Goal: Book appointment/travel/reservation

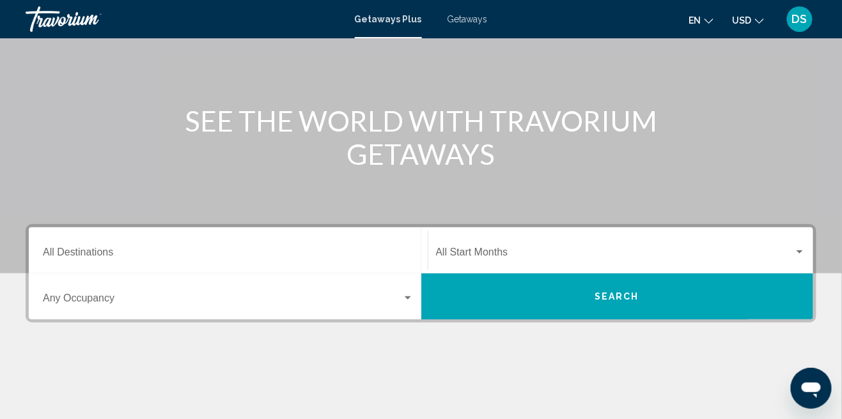
click at [81, 255] on input "Destination All Destinations" at bounding box center [228, 255] width 371 height 12
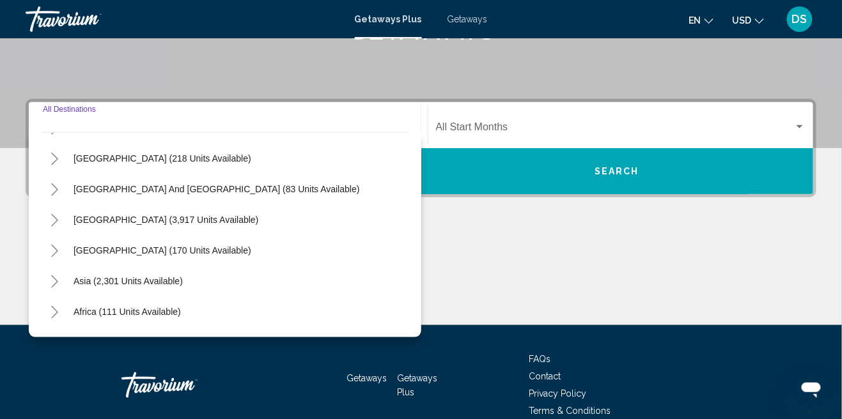
scroll to position [180, 0]
click at [51, 283] on icon "Toggle Asia (2,301 units available)" at bounding box center [55, 282] width 10 height 13
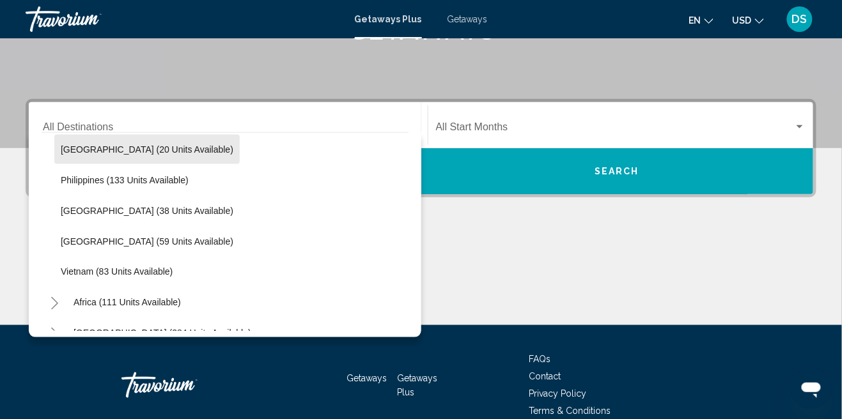
scroll to position [536, 0]
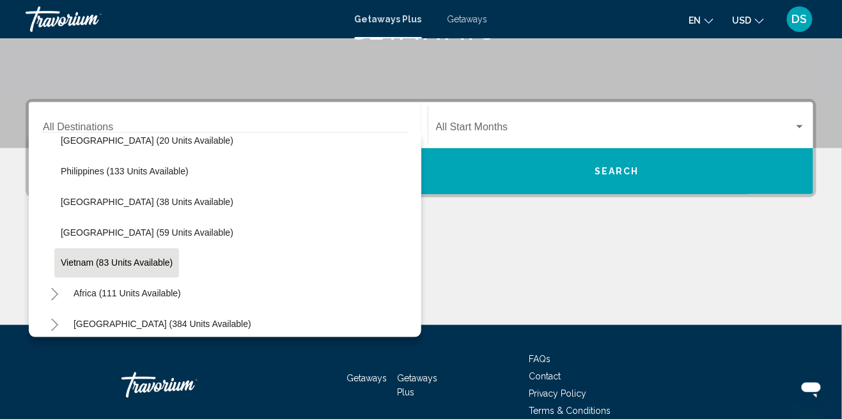
click at [139, 267] on button "Vietnam (83 units available)" at bounding box center [116, 263] width 125 height 29
type input "**********"
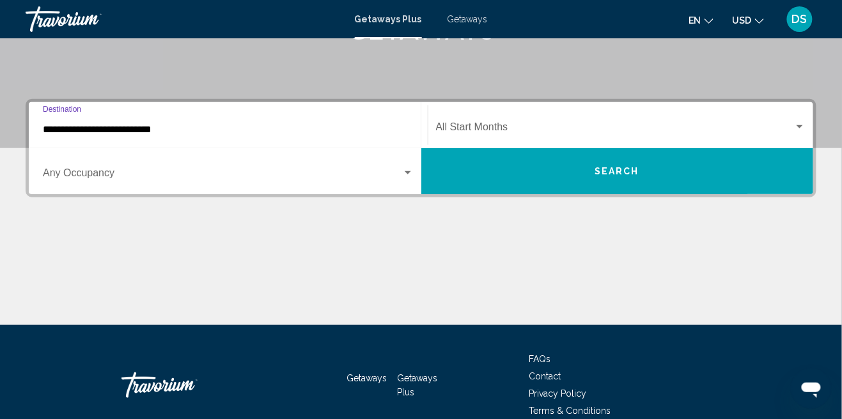
click at [554, 175] on button "Search" at bounding box center [617, 171] width 392 height 46
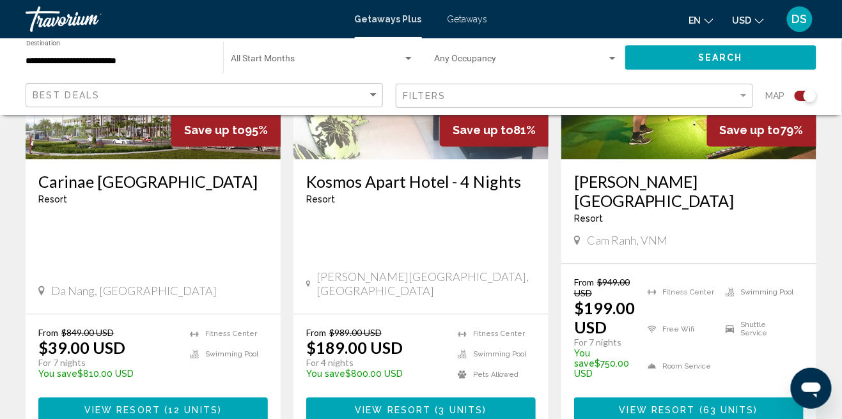
scroll to position [630, 0]
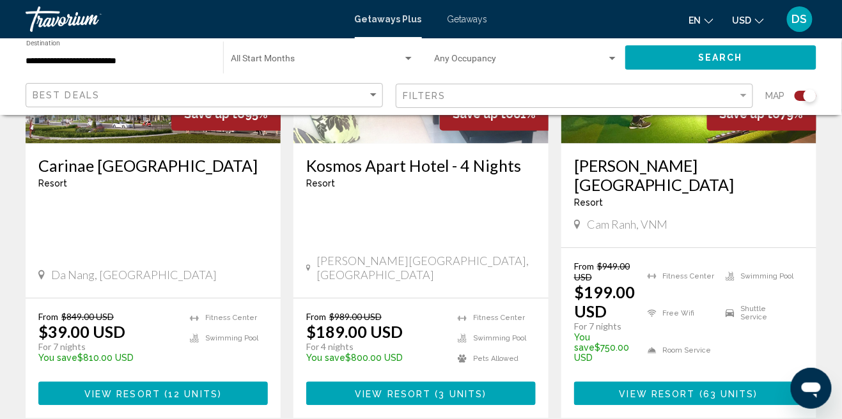
click at [49, 323] on p "$39.00 USD" at bounding box center [81, 332] width 87 height 19
click at [103, 382] on button "View Resort ( 12 units )" at bounding box center [152, 394] width 229 height 24
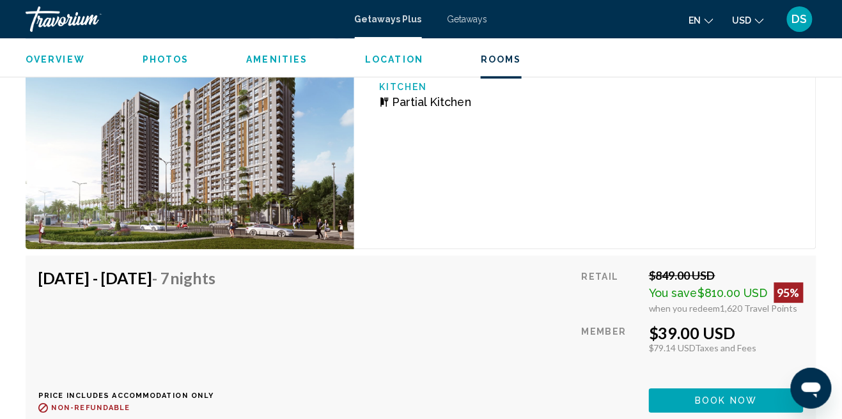
scroll to position [2093, 0]
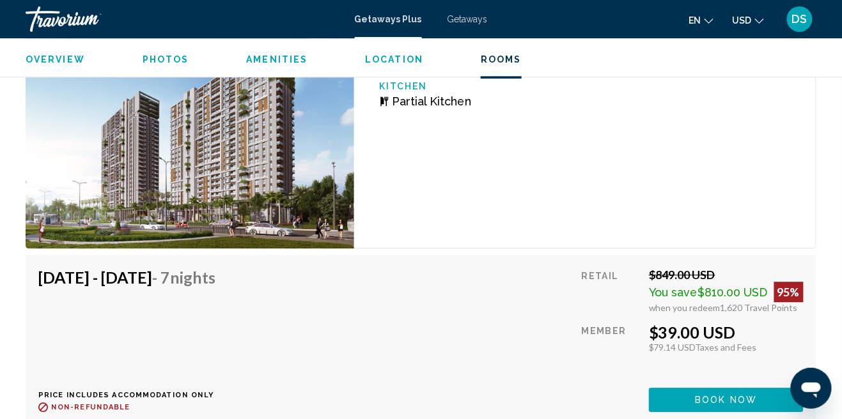
click at [707, 296] on span "$810.00 USD" at bounding box center [733, 292] width 70 height 13
click at [704, 295] on span "$810.00 USD" at bounding box center [733, 292] width 70 height 13
click at [664, 338] on div "$39.00 USD" at bounding box center [726, 332] width 155 height 19
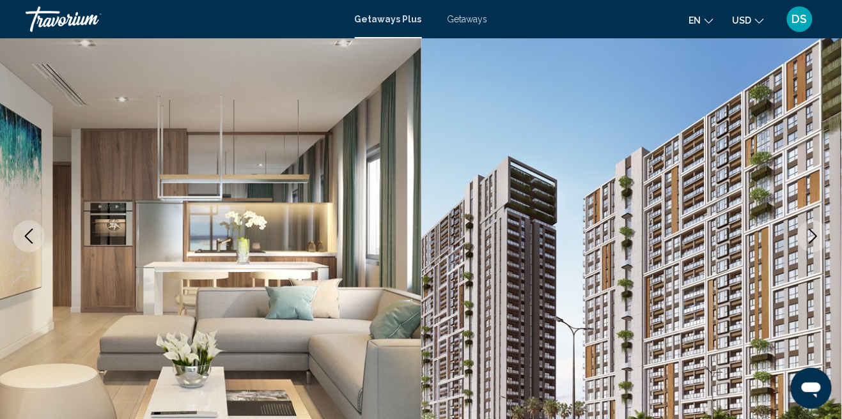
scroll to position [0, 0]
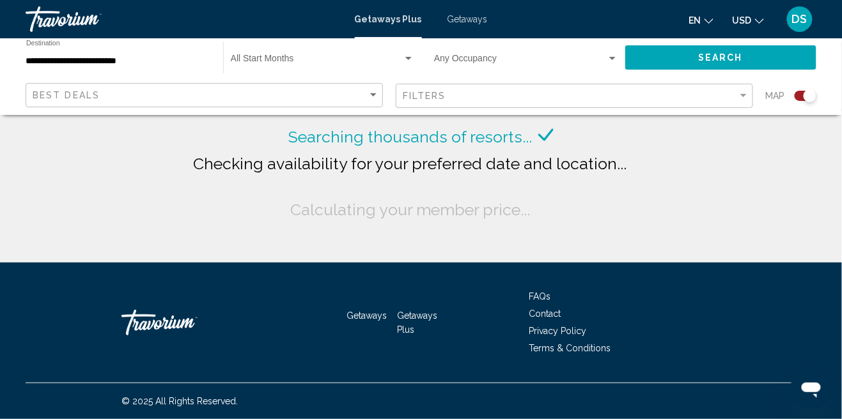
click at [136, 63] on input "**********" at bounding box center [118, 61] width 184 height 10
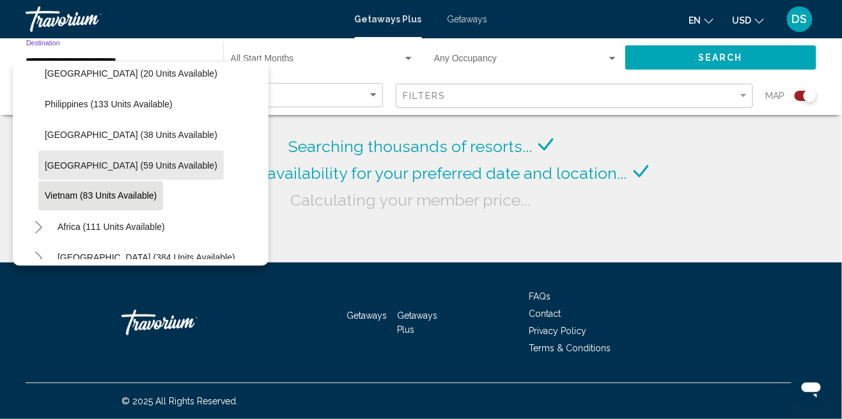
scroll to position [527, 0]
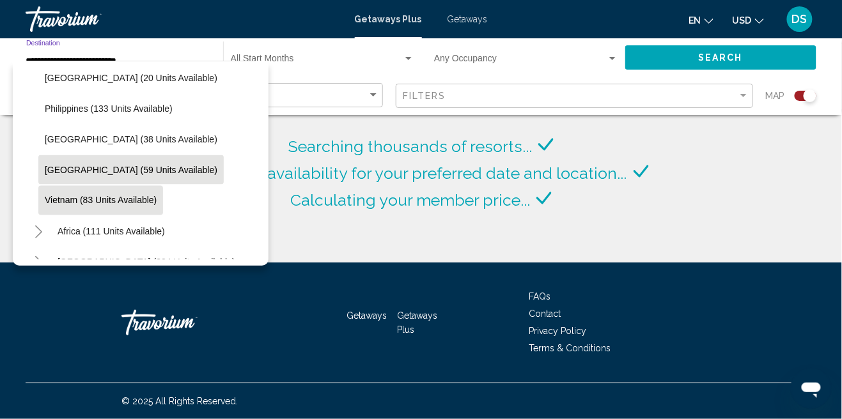
click at [143, 166] on span "[GEOGRAPHIC_DATA] (59 units available)" at bounding box center [131, 170] width 173 height 10
type input "**********"
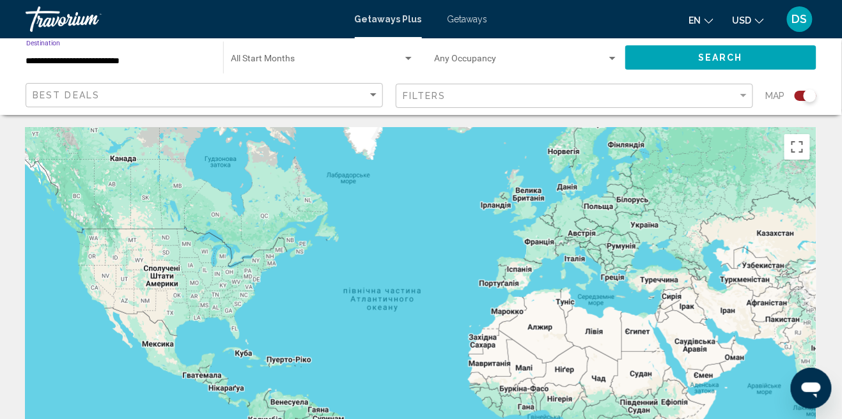
click at [714, 63] on button "Search" at bounding box center [720, 57] width 191 height 24
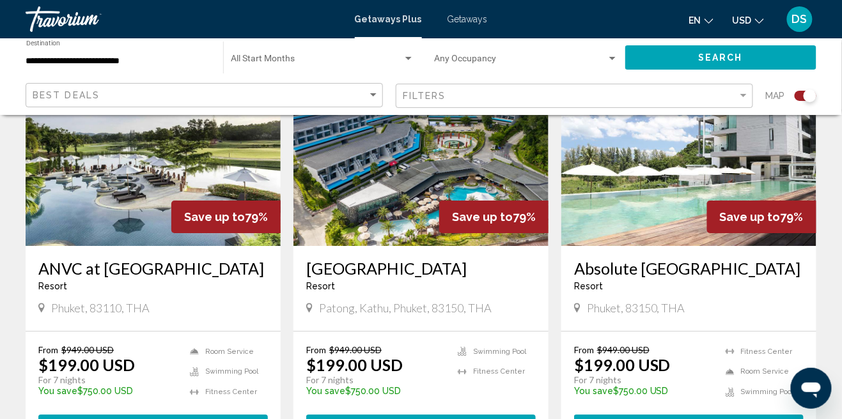
scroll to position [1013, 0]
